Goal: Register for event/course

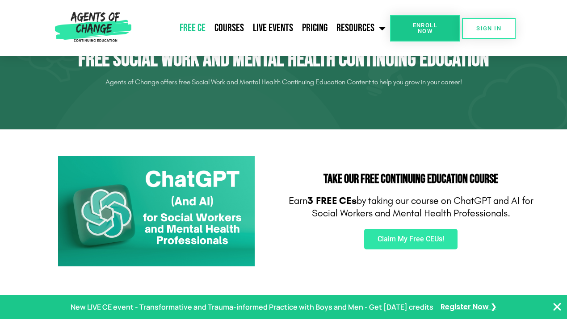
scroll to position [63, 0]
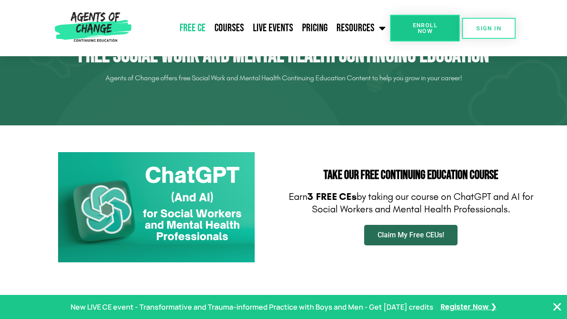
click at [382, 238] on span "Claim My Free CEUs!" at bounding box center [411, 235] width 67 height 7
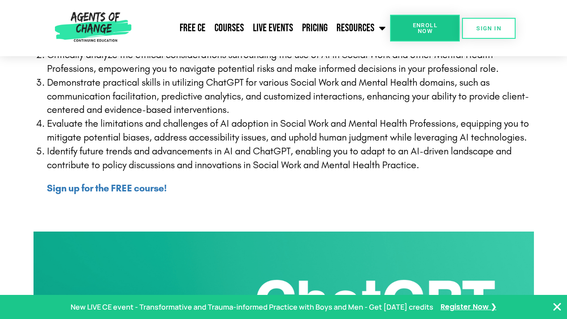
scroll to position [309, 0]
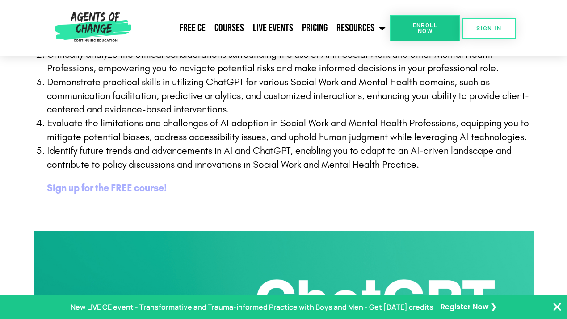
click at [96, 182] on b "Sign up for the FREE course!" at bounding box center [107, 188] width 120 height 12
